Goal: Transaction & Acquisition: Purchase product/service

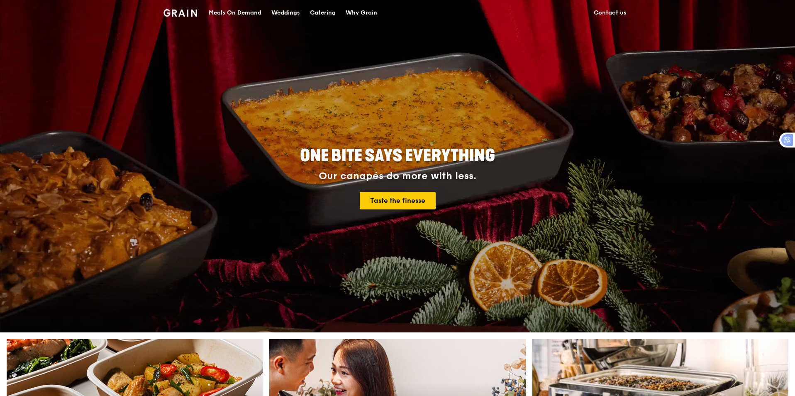
click at [329, 12] on div "Catering" at bounding box center [323, 12] width 26 height 25
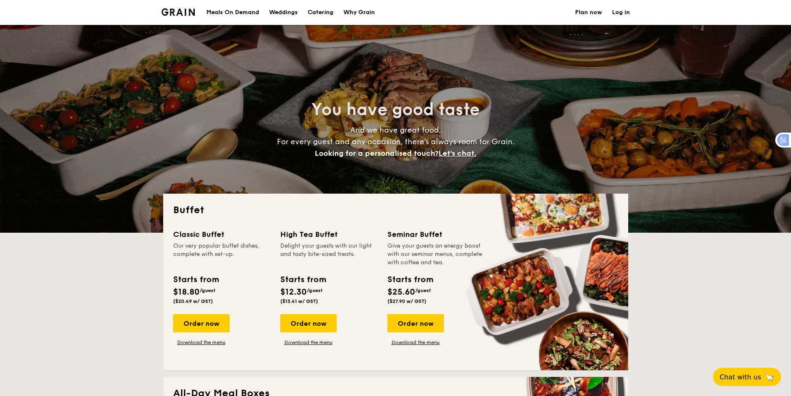
select select
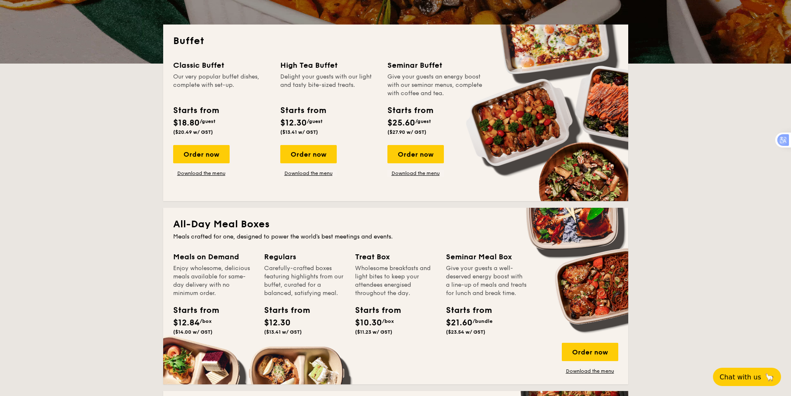
scroll to position [83, 0]
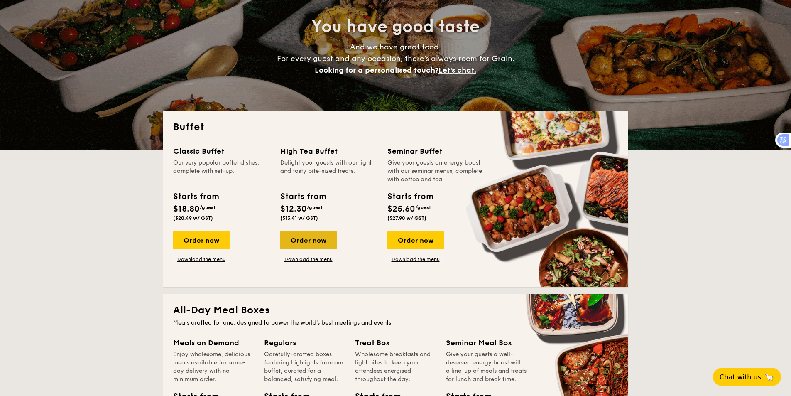
click at [308, 239] on div "Order now" at bounding box center [308, 240] width 56 height 18
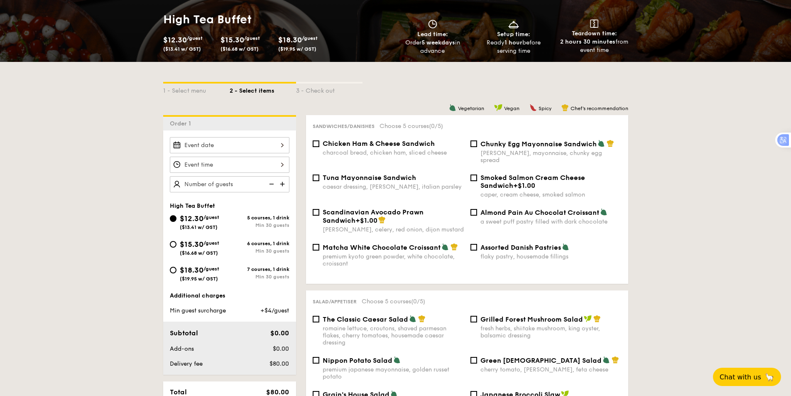
scroll to position [125, 0]
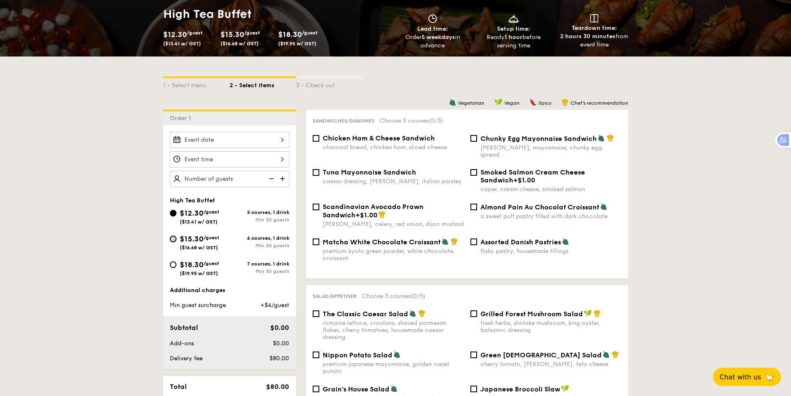
click at [173, 236] on input "$15.30 /guest ($16.68 w/ GST) 6 courses, 1 drink Min 30 guests" at bounding box center [173, 238] width 7 height 7
radio input "true"
click at [283, 180] on img at bounding box center [283, 179] width 12 height 16
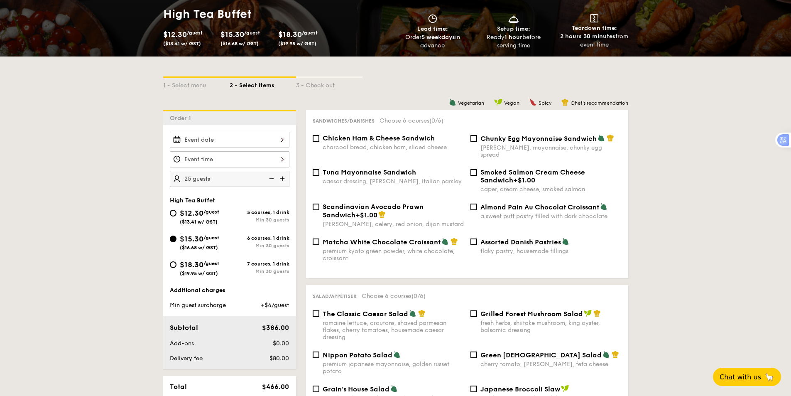
click at [283, 180] on img at bounding box center [283, 179] width 12 height 16
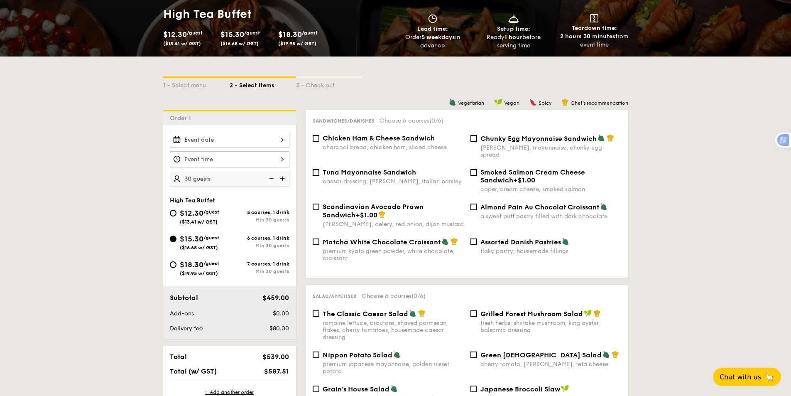
click at [283, 180] on img at bounding box center [283, 179] width 12 height 16
click at [272, 180] on img at bounding box center [270, 179] width 12 height 16
click at [271, 180] on img at bounding box center [270, 179] width 12 height 16
type input "20 guests"
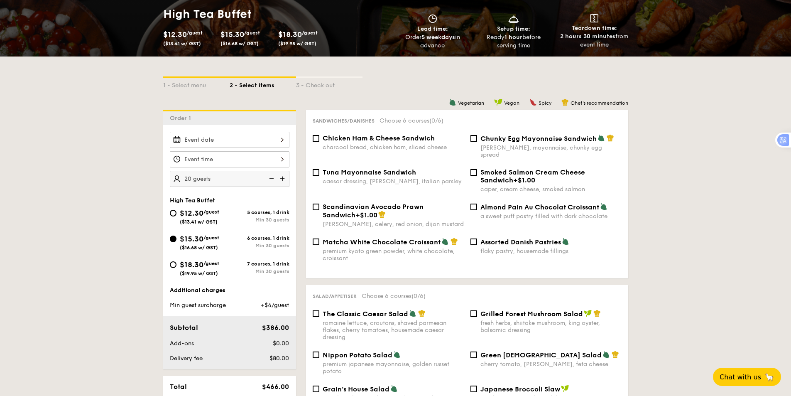
click at [271, 180] on img at bounding box center [270, 179] width 12 height 16
click at [173, 210] on input "$12.30 /guest ($13.41 w/ GST) 5 courses, 1 drink Min 30 guests" at bounding box center [173, 213] width 7 height 7
radio input "true"
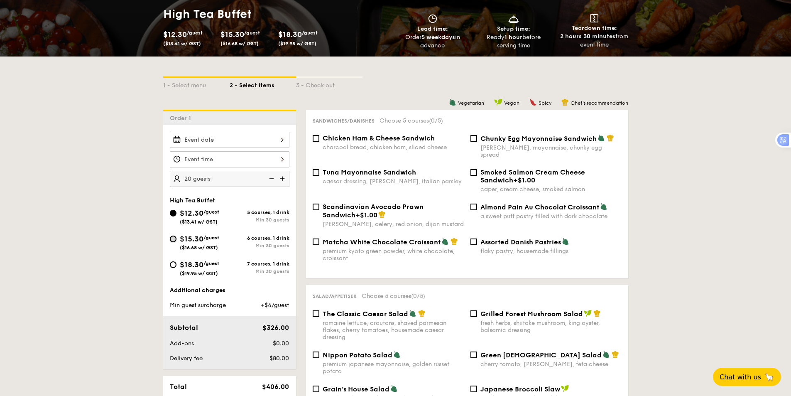
click at [174, 240] on input "$15.30 /guest ($16.68 w/ GST) 6 courses, 1 drink Min 30 guests" at bounding box center [173, 238] width 7 height 7
radio input "true"
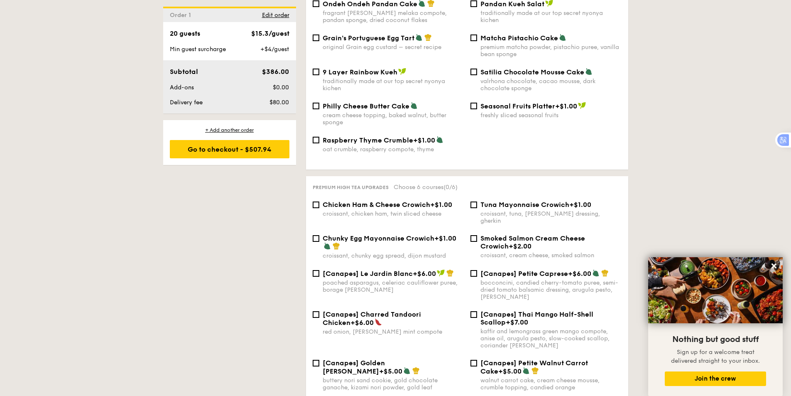
scroll to position [872, 0]
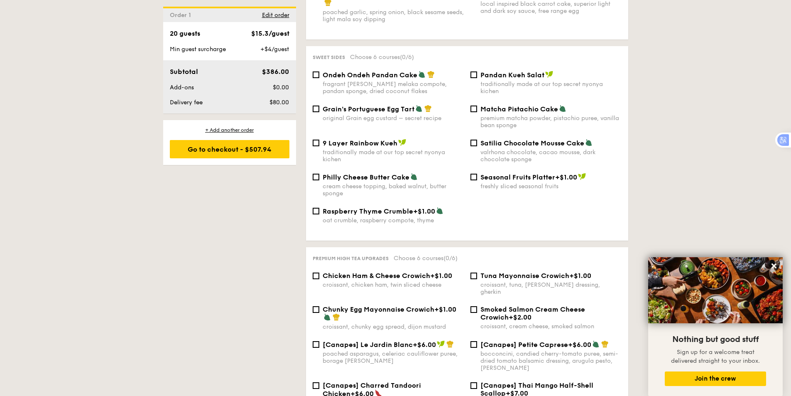
select select
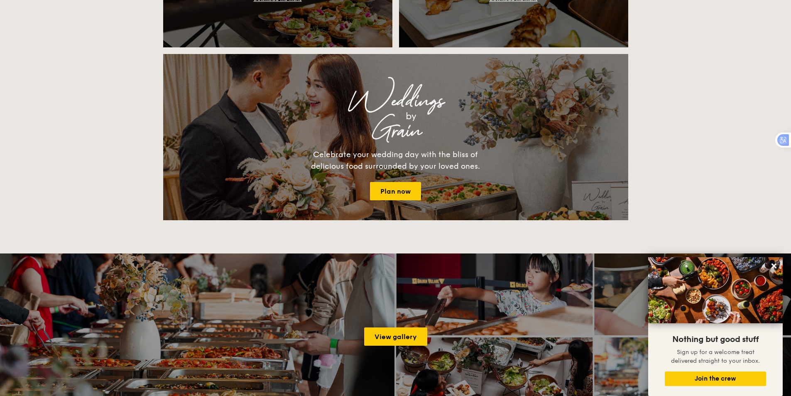
scroll to position [83, 0]
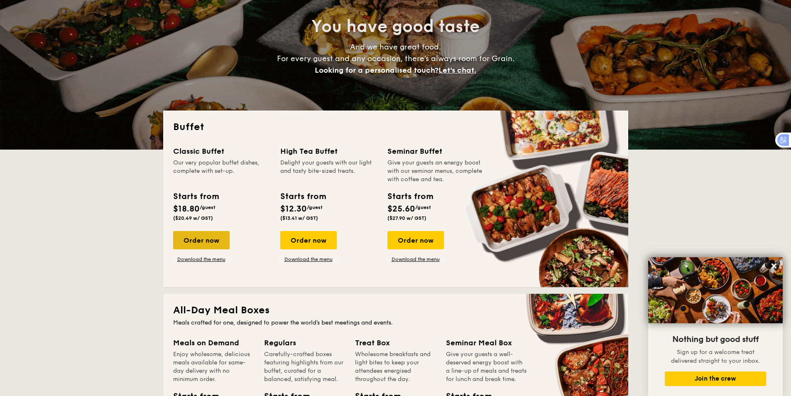
click at [203, 242] on div "Order now" at bounding box center [201, 240] width 56 height 18
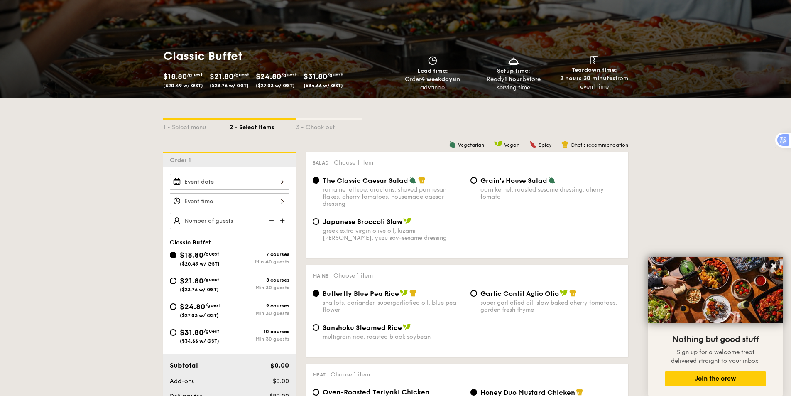
scroll to position [83, 0]
click at [282, 219] on img at bounding box center [283, 220] width 12 height 16
type input "40 guests"
click at [275, 220] on img at bounding box center [270, 220] width 12 height 16
click at [173, 280] on input "$21.80 /guest ($23.76 w/ GST) 8 courses Min 30 guests" at bounding box center [173, 280] width 7 height 7
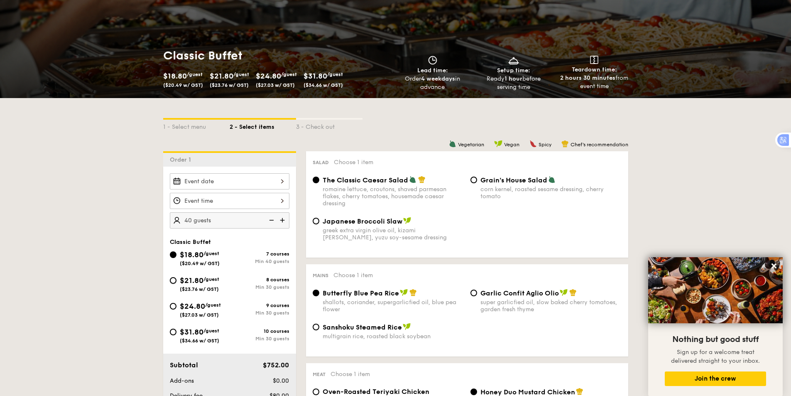
radio input "true"
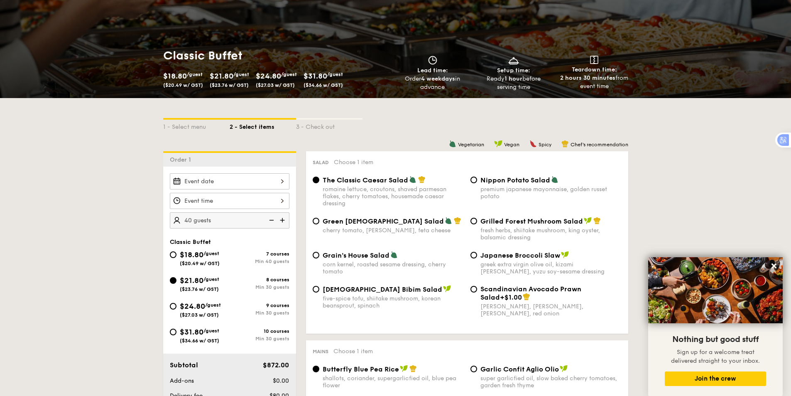
click at [271, 220] on img at bounding box center [270, 220] width 12 height 16
type input "35 guests"
click at [171, 306] on input "$24.80 /guest ($27.03 w/ GST) 9 courses Min 30 guests" at bounding box center [173, 306] width 7 height 7
radio input "true"
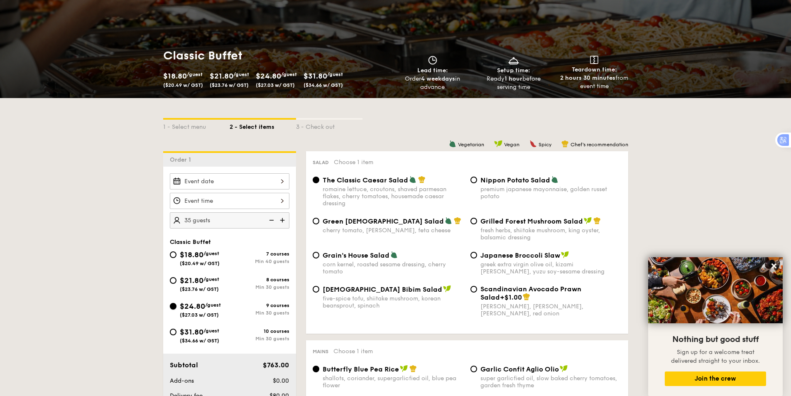
radio input "true"
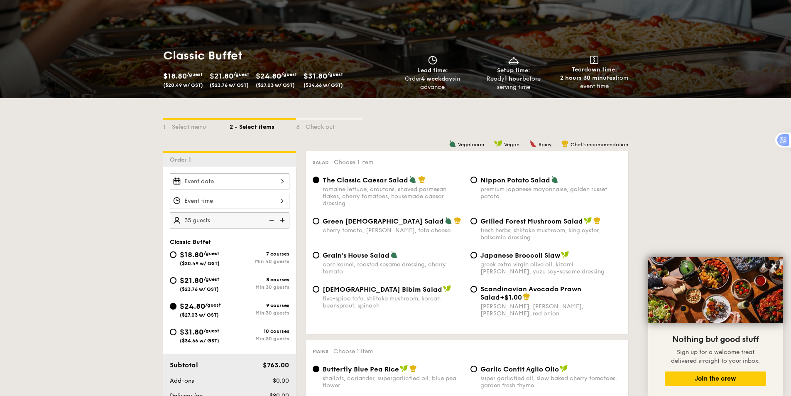
radio input "true"
click at [270, 224] on img at bounding box center [270, 220] width 12 height 16
click at [271, 221] on img at bounding box center [270, 220] width 12 height 16
type input "20 guests"
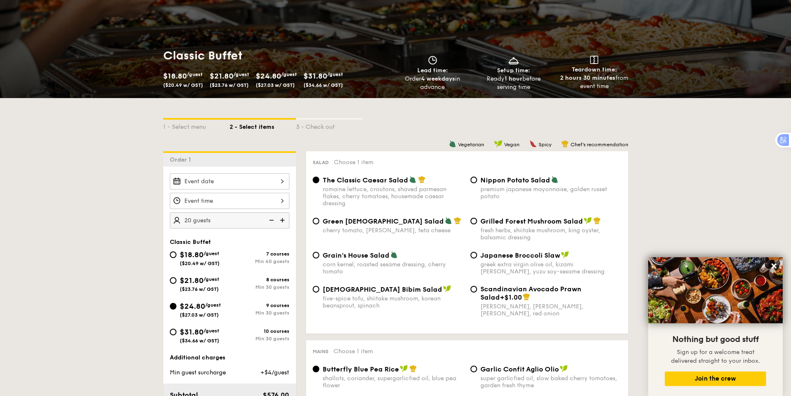
click at [272, 222] on img at bounding box center [270, 220] width 12 height 16
click at [174, 334] on input "$31.80 /guest ($34.66 w/ GST) 10 courses Min 30 guests" at bounding box center [173, 331] width 7 height 7
radio input "true"
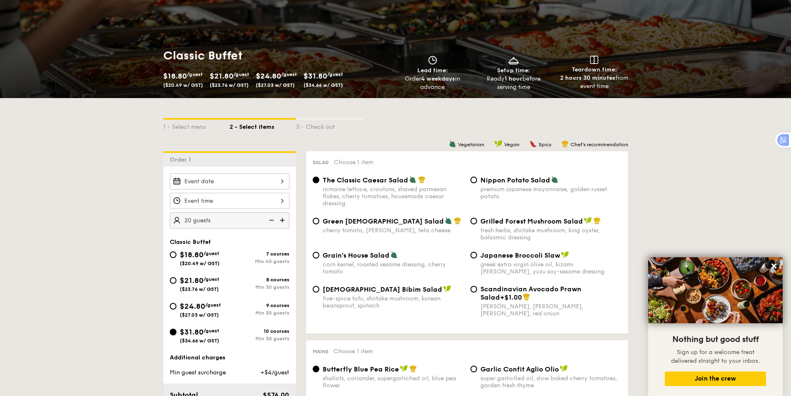
radio input "true"
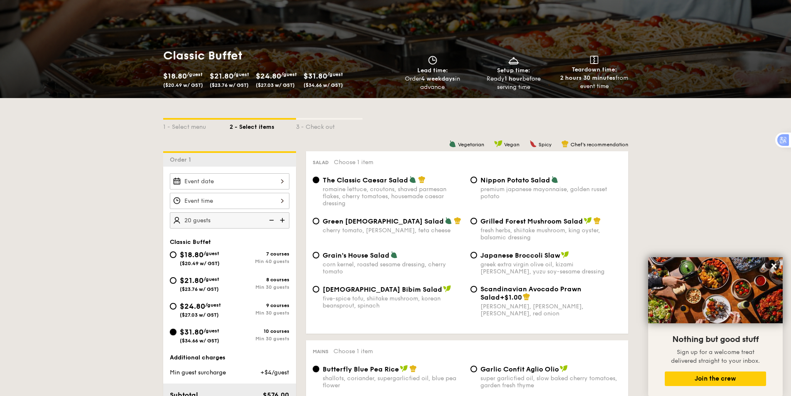
radio input "true"
click at [272, 218] on img at bounding box center [270, 220] width 12 height 16
click at [276, 218] on img at bounding box center [270, 220] width 12 height 16
click at [271, 219] on img at bounding box center [270, 220] width 12 height 16
click at [174, 304] on input "$24.80 /guest ($27.03 w/ GST) 9 courses Min 30 guests" at bounding box center [173, 306] width 7 height 7
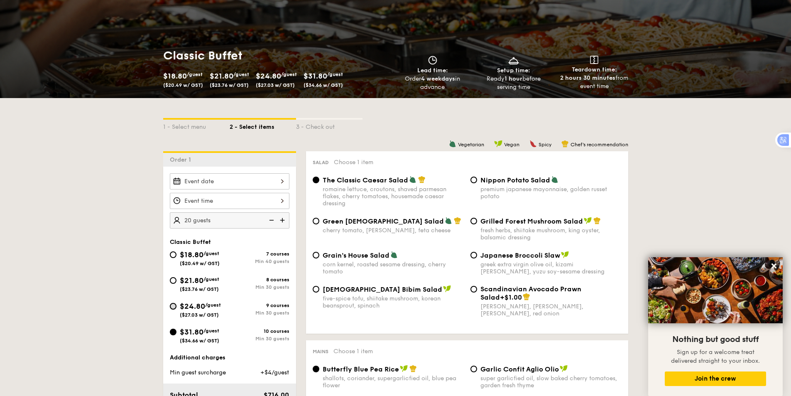
radio input "true"
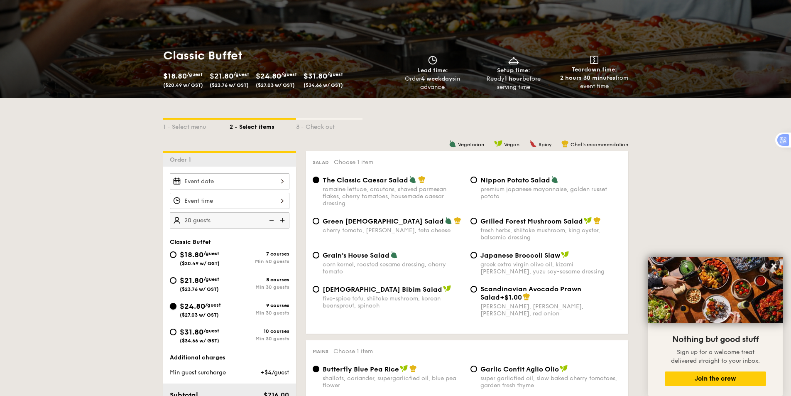
radio input "true"
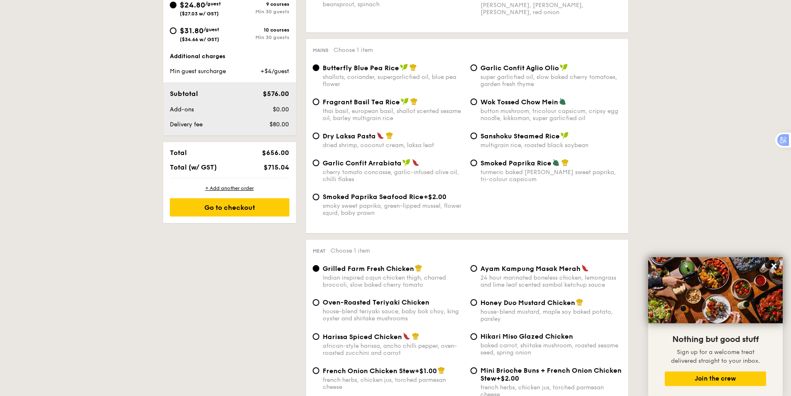
scroll to position [166, 0]
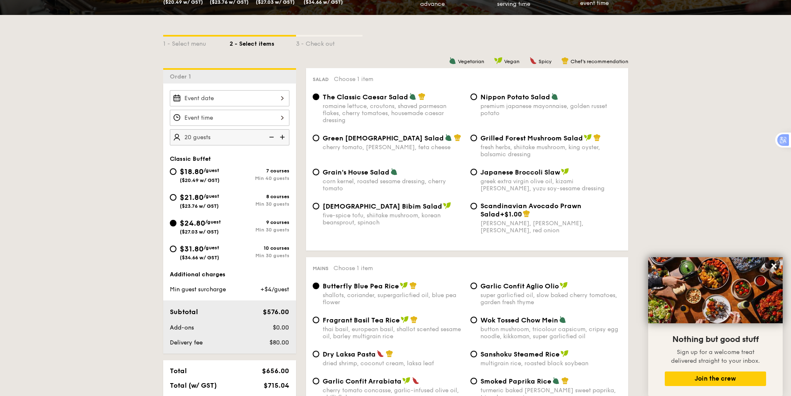
click at [282, 135] on img at bounding box center [283, 137] width 12 height 16
type input "25 guests"
click at [174, 196] on input "$21.80 /guest ($23.76 w/ GST) 8 courses Min 30 guests" at bounding box center [173, 197] width 7 height 7
radio input "true"
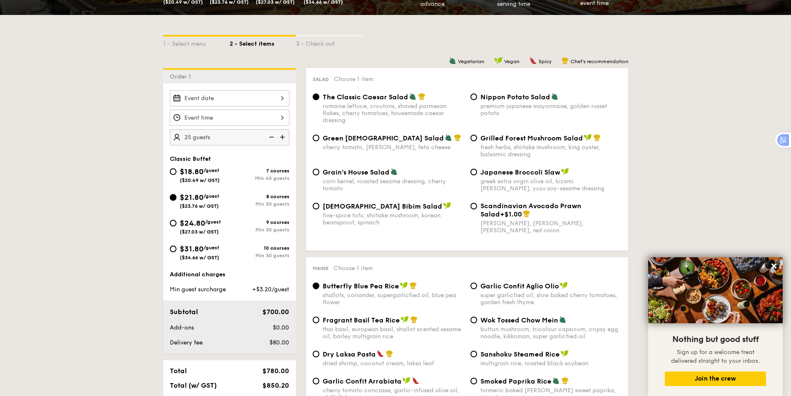
radio input "true"
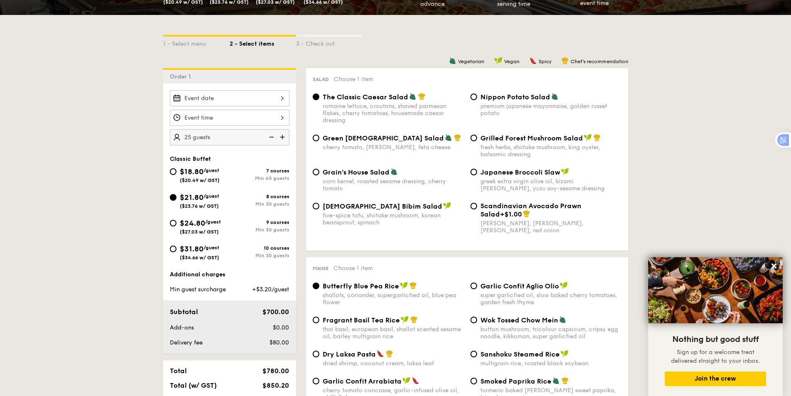
radio input "true"
click at [171, 173] on input "$18.80 /guest ($20.49 w/ GST) 7 courses Min 40 guests" at bounding box center [173, 171] width 7 height 7
radio input "true"
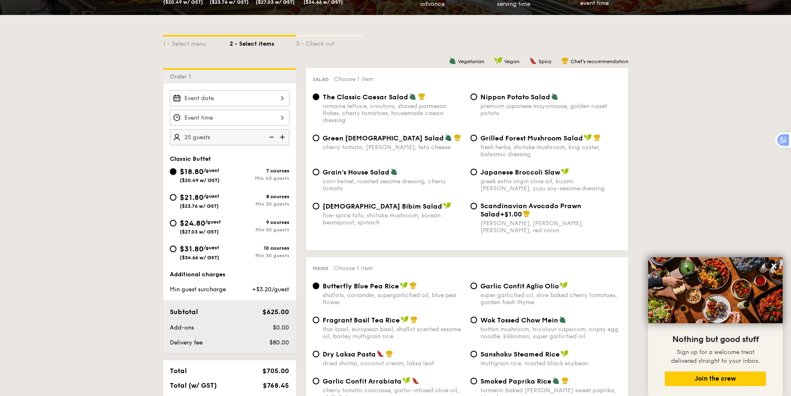
radio input "true"
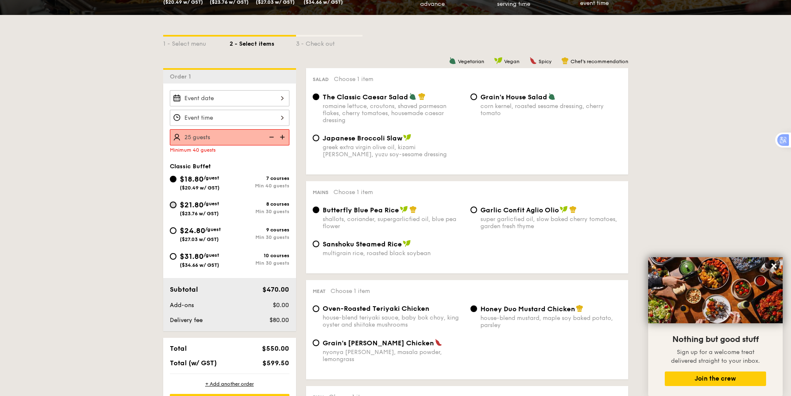
click at [174, 208] on input "$21.80 /guest ($23.76 w/ GST) 8 courses Min 30 guests" at bounding box center [173, 204] width 7 height 7
radio input "true"
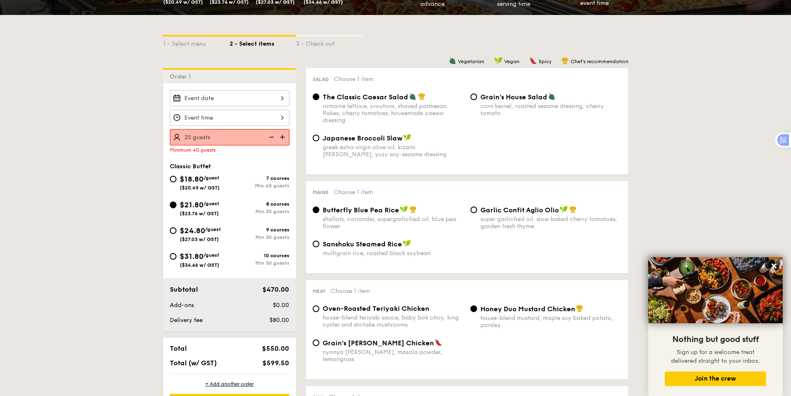
radio input "true"
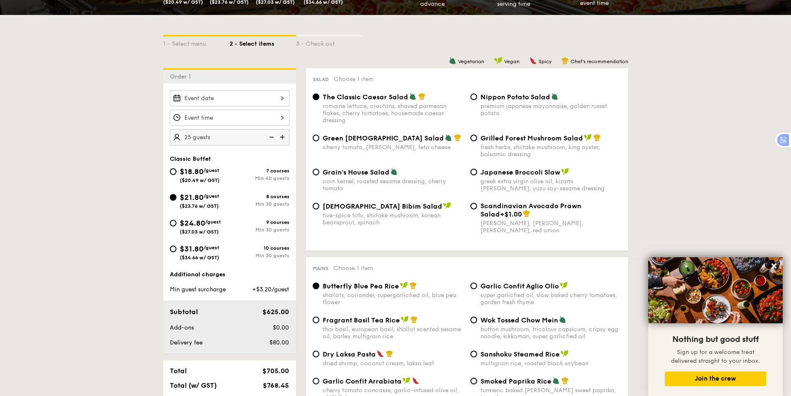
click at [271, 138] on img at bounding box center [270, 137] width 12 height 16
click at [247, 284] on div "Additional charges Min guest surcharge +$4/guest" at bounding box center [230, 281] width 120 height 23
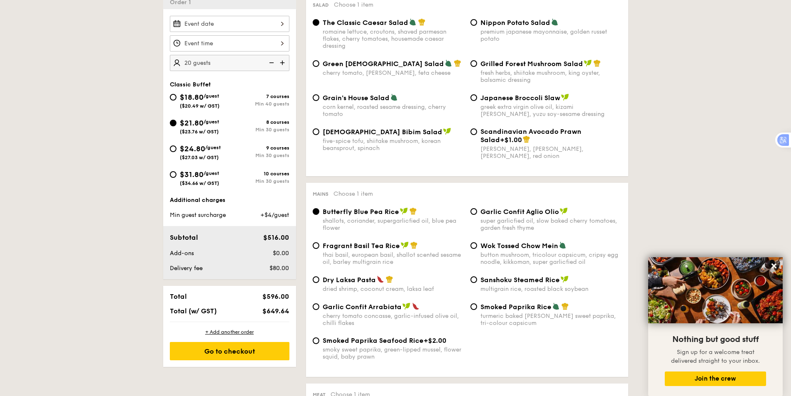
scroll to position [249, 0]
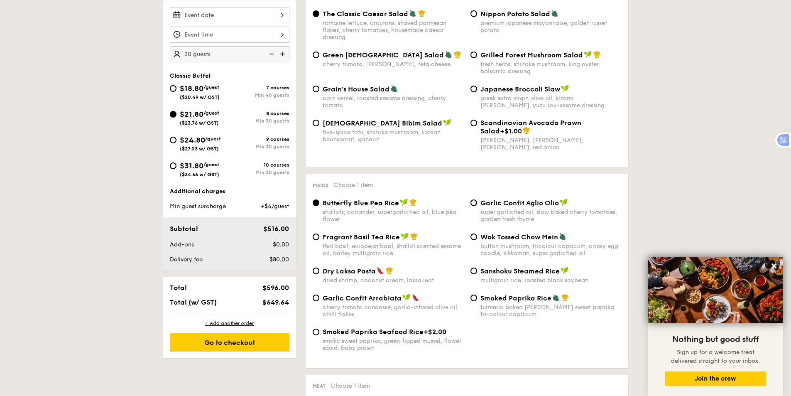
click at [284, 55] on img at bounding box center [283, 54] width 12 height 16
type input "30 guests"
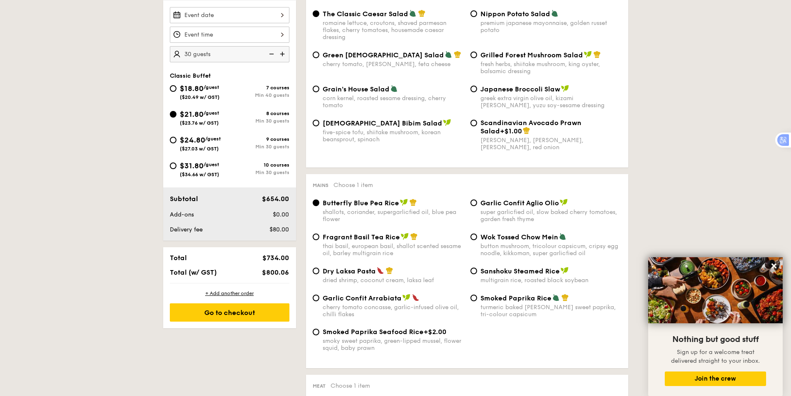
scroll to position [83, 0]
